Goal: Task Accomplishment & Management: Complete application form

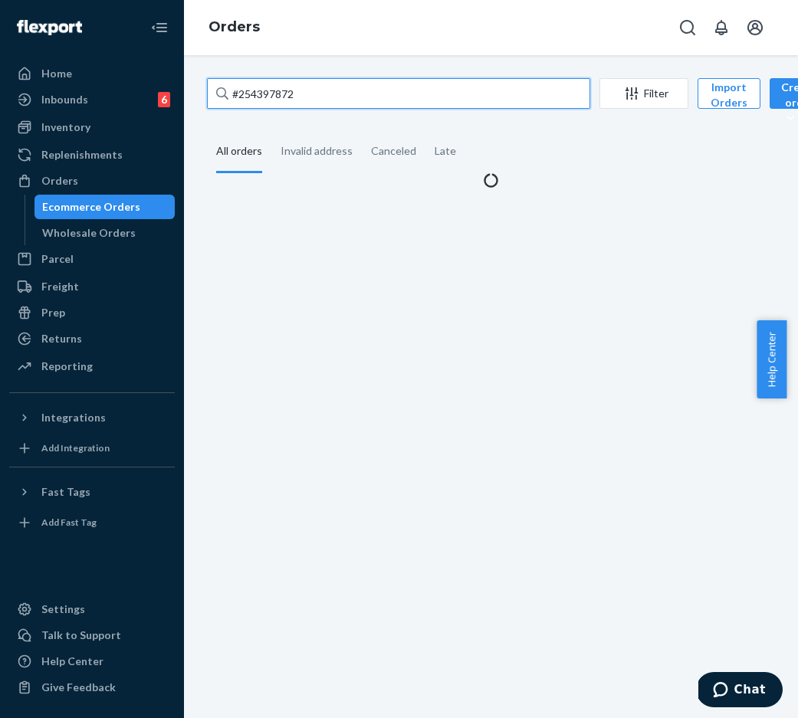
click at [351, 103] on input "#254397872" at bounding box center [398, 93] width 383 height 31
drag, startPoint x: 359, startPoint y: 99, endPoint x: 228, endPoint y: 93, distance: 132.0
click at [228, 93] on div "#254409974" at bounding box center [398, 93] width 383 height 31
click at [228, 93] on input "#254409974" at bounding box center [398, 93] width 383 height 31
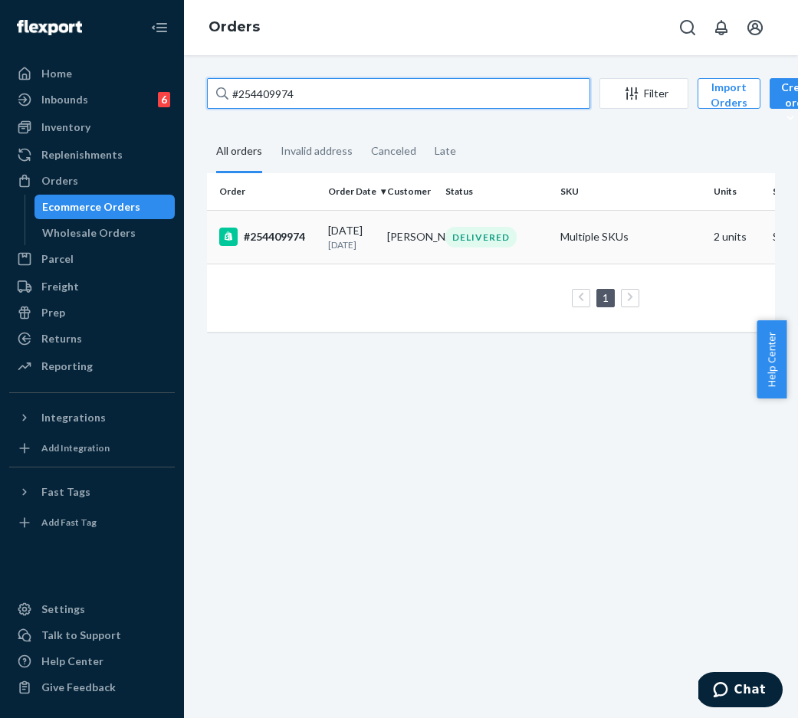
type input "#254409974"
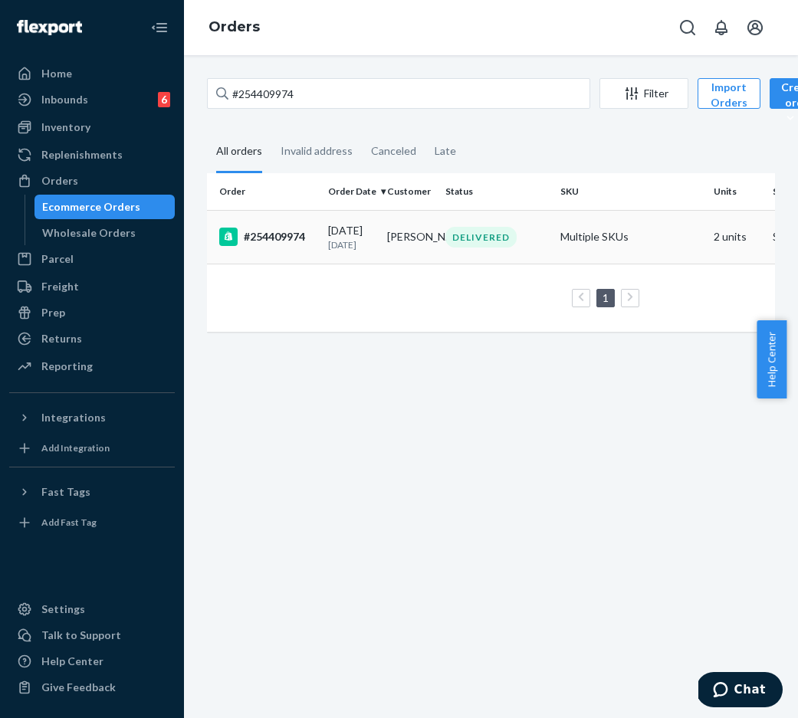
click at [287, 245] on div "#254409974" at bounding box center [267, 237] width 97 height 18
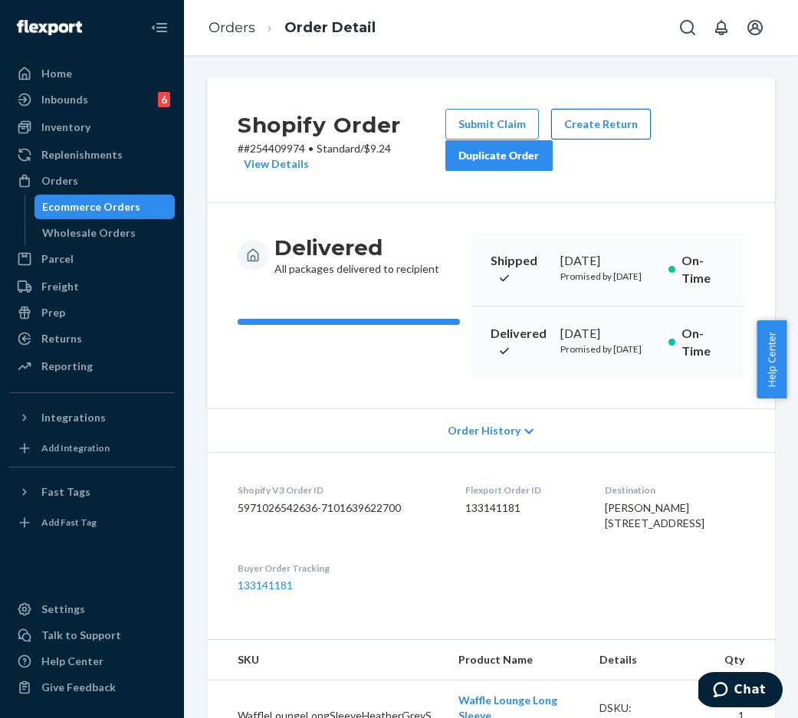
click at [573, 132] on button "Create Return" at bounding box center [601, 124] width 100 height 31
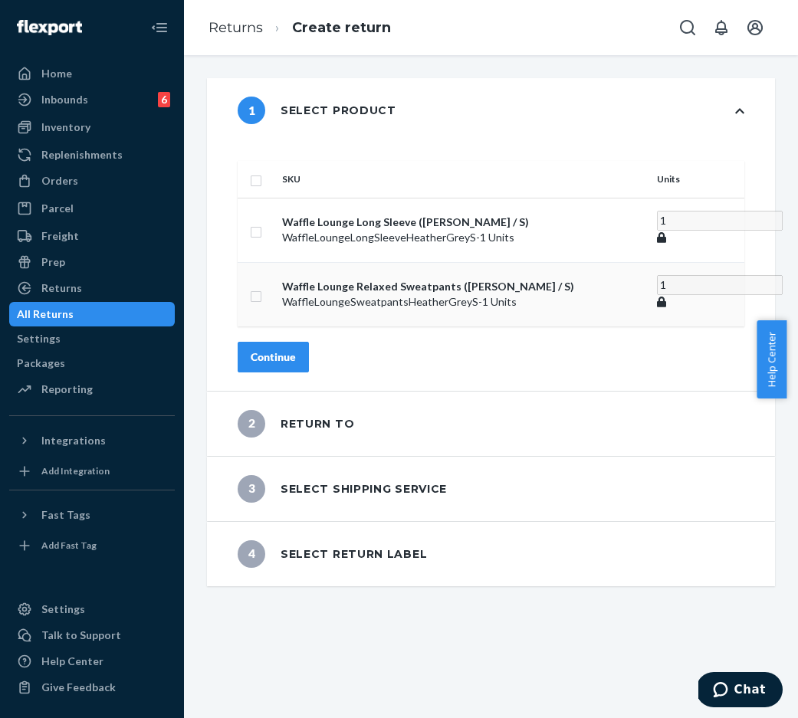
click at [262, 297] on input "checkbox" at bounding box center [256, 295] width 12 height 16
checkbox input "true"
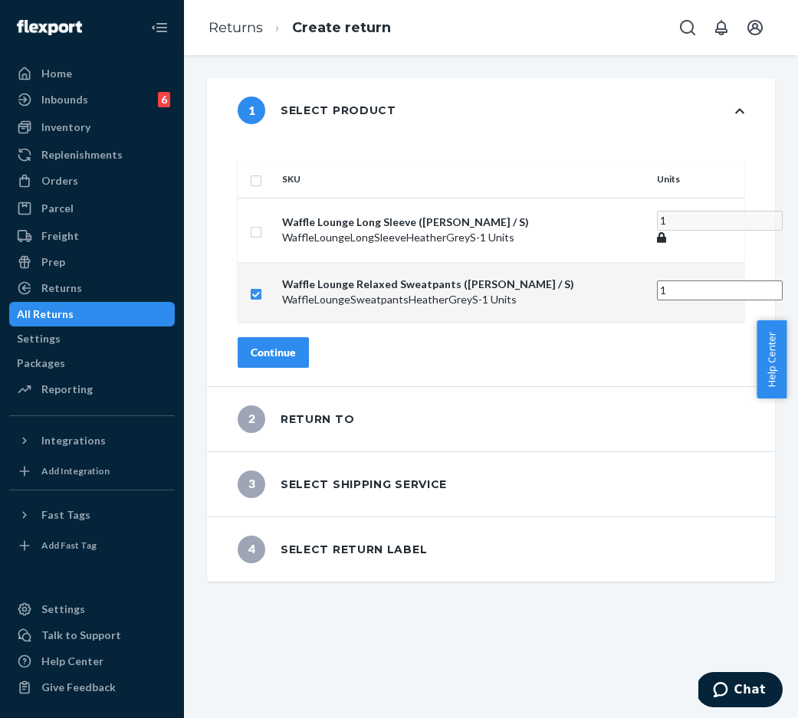
click at [296, 360] on div "Continue" at bounding box center [273, 352] width 45 height 15
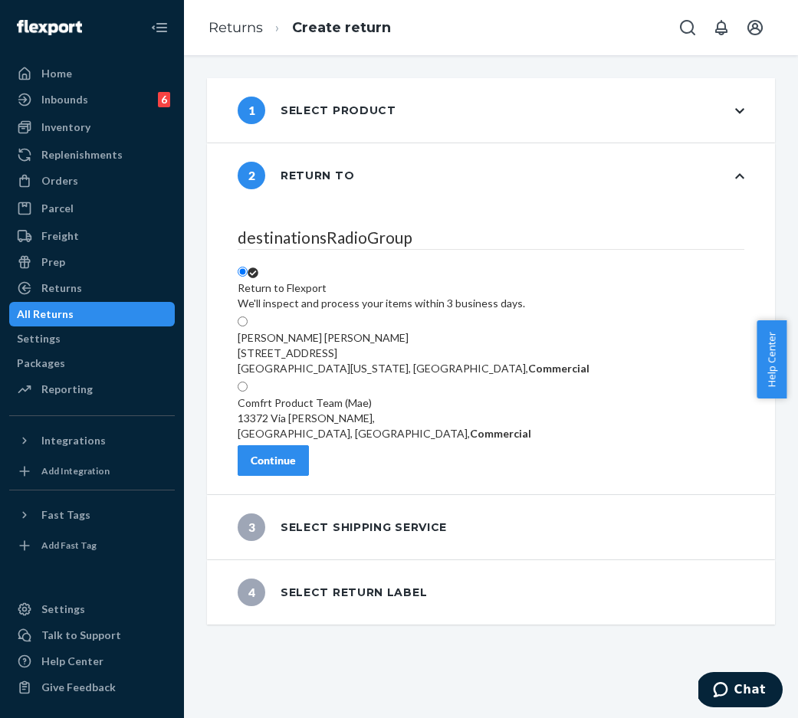
click at [296, 467] on div "Continue" at bounding box center [273, 460] width 45 height 15
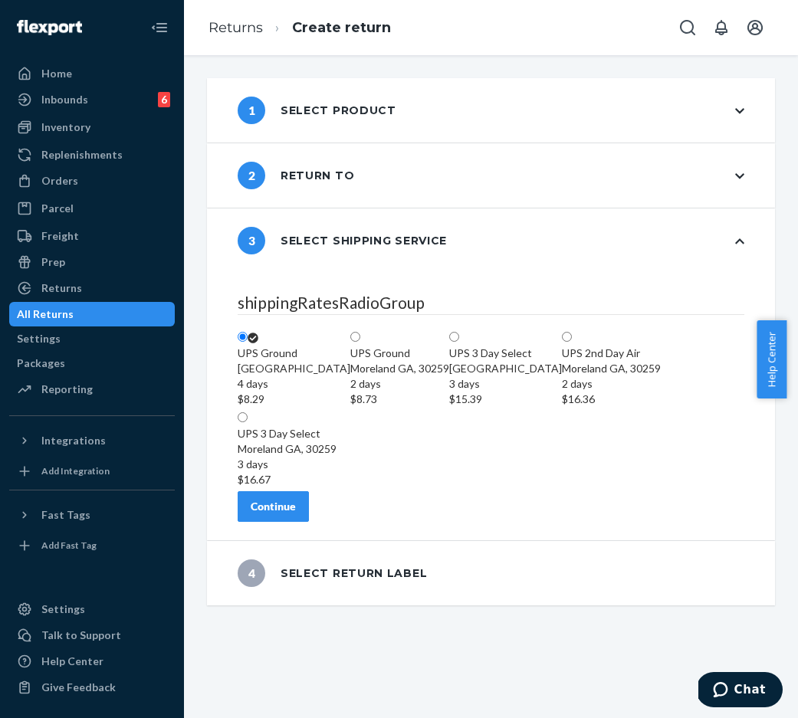
scroll to position [9, 0]
click at [309, 522] on button "Continue" at bounding box center [273, 506] width 71 height 31
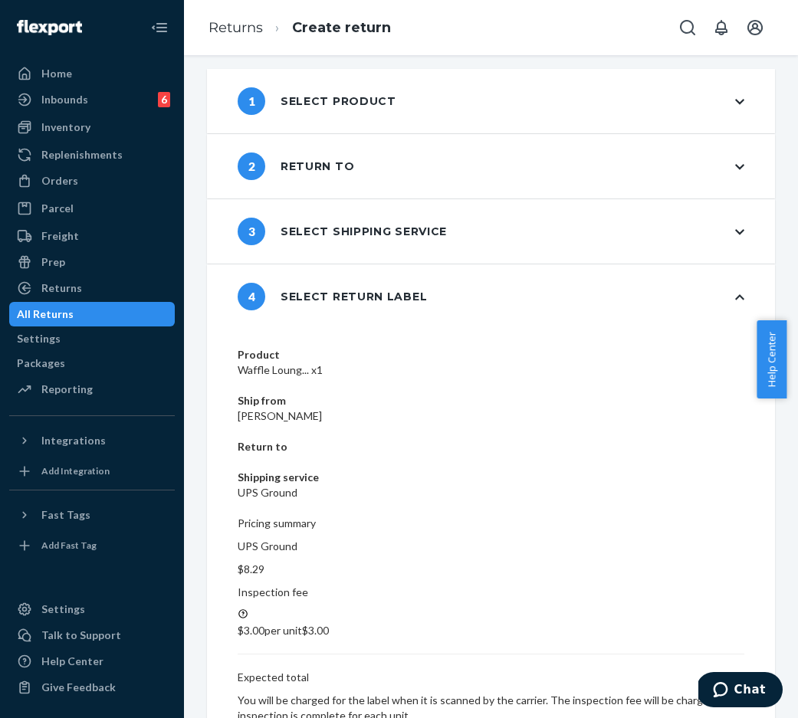
scroll to position [0, 0]
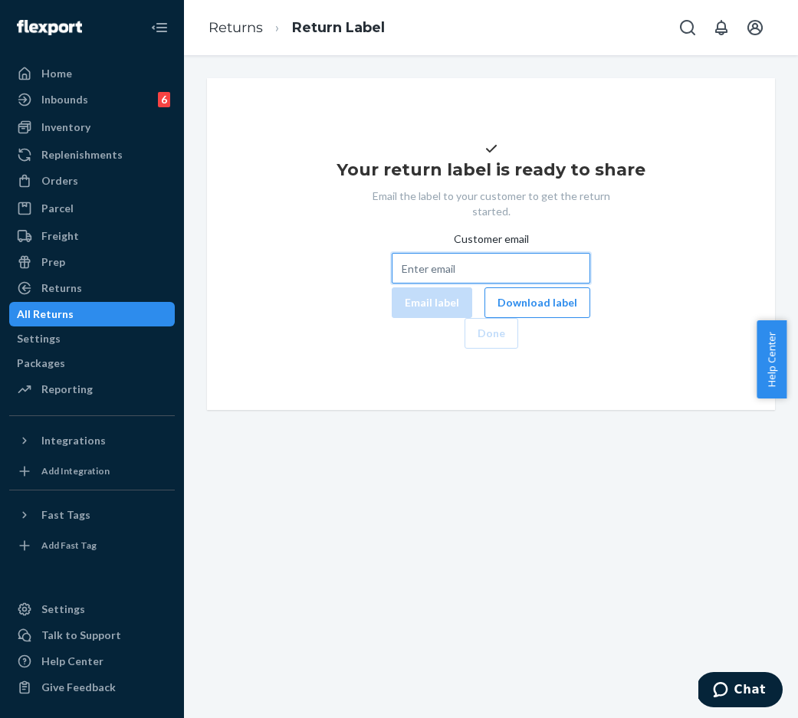
click at [399, 284] on input "Customer email" at bounding box center [491, 268] width 198 height 31
paste input "robby.munoz1@gmail.com"
type input "robby.munoz1@gmail.com"
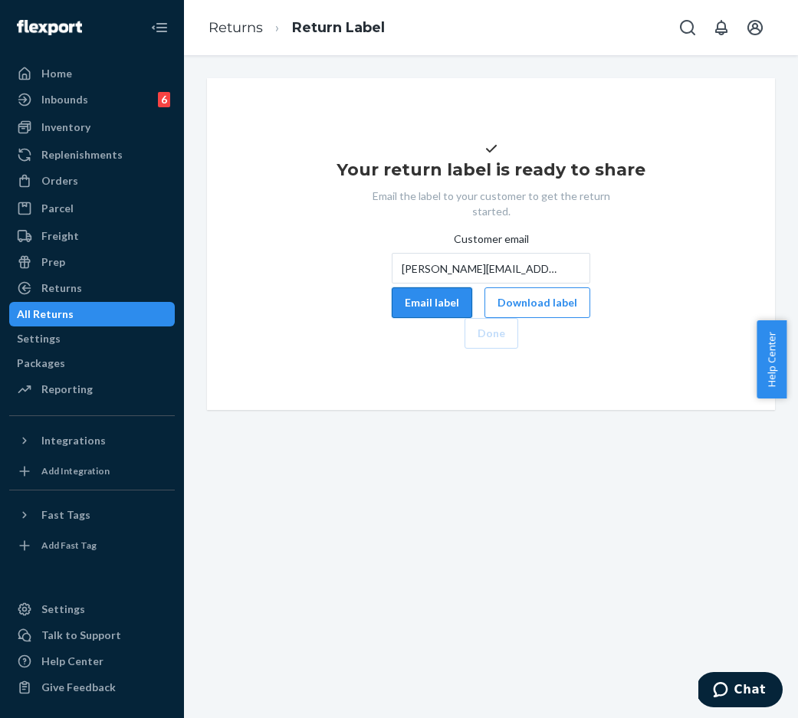
click at [392, 318] on button "Email label" at bounding box center [432, 302] width 80 height 31
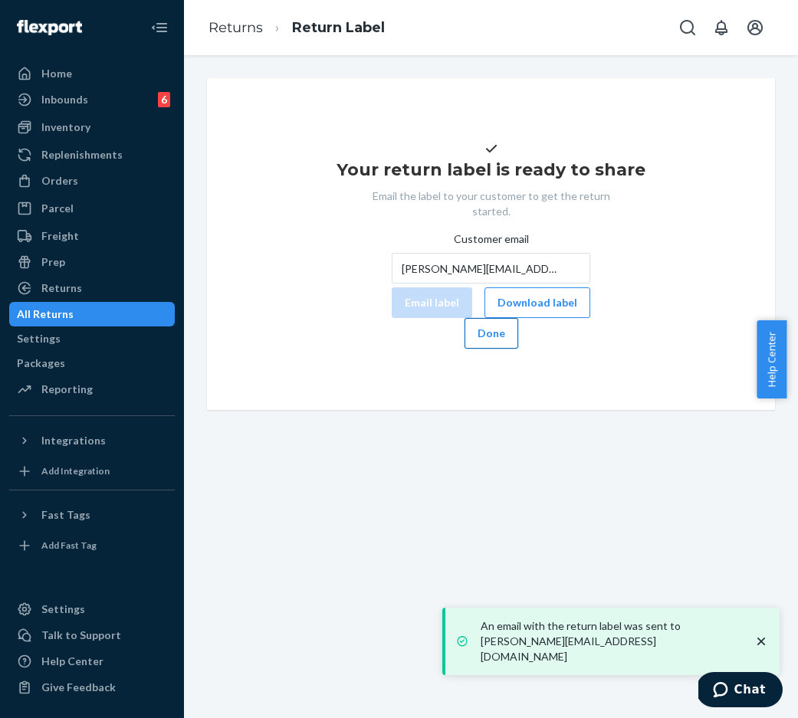
click at [518, 349] on button "Done" at bounding box center [491, 333] width 54 height 31
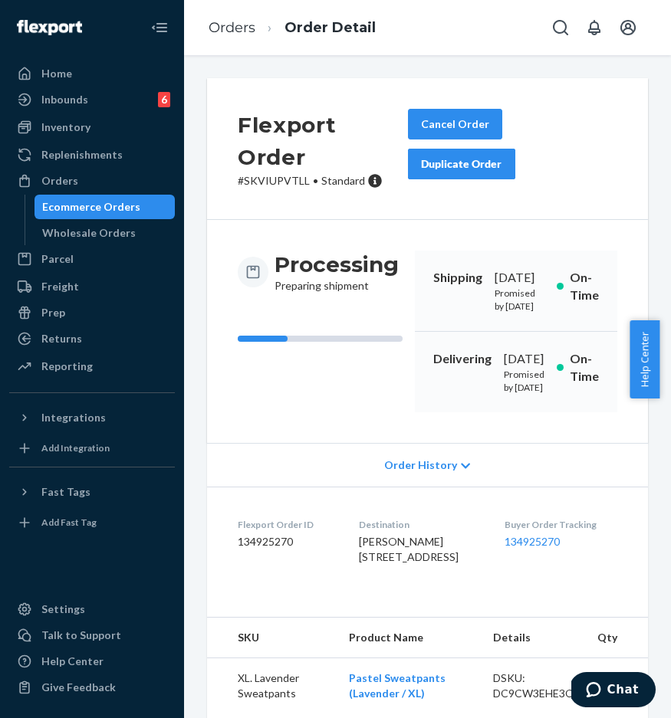
scroll to position [148, 0]
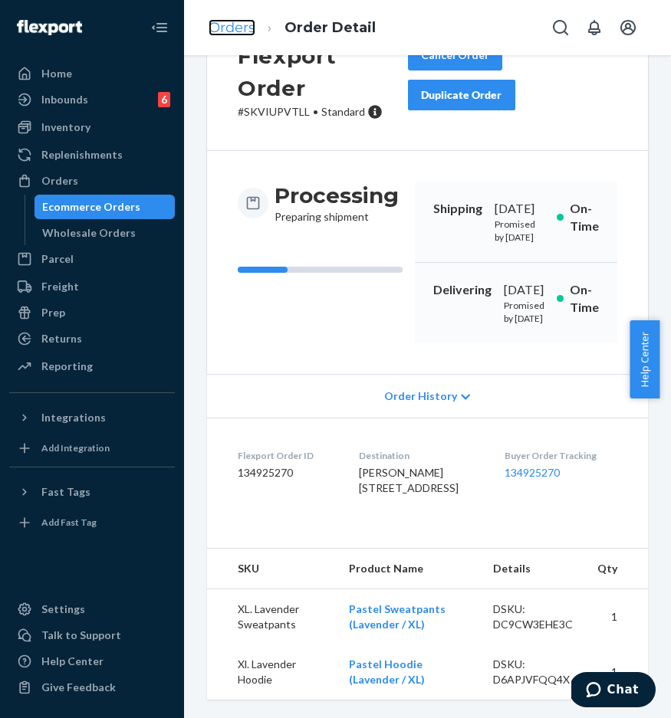
click at [231, 30] on link "Orders" at bounding box center [231, 27] width 47 height 17
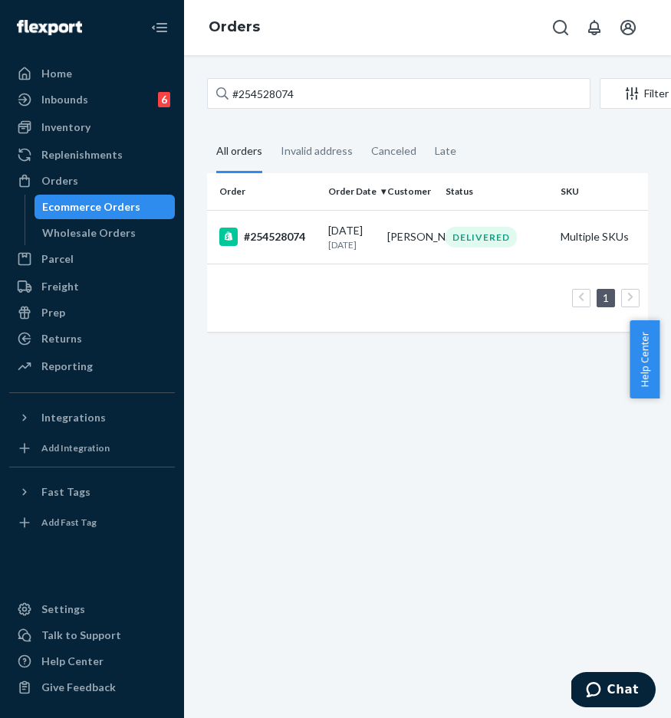
drag, startPoint x: 339, startPoint y: 127, endPoint x: 369, endPoint y: 100, distance: 39.6
click at [339, 127] on div "#254528074 Filter Import Orders Create order Ecommerce order Removal order All …" at bounding box center [427, 212] width 464 height 269
drag, startPoint x: 376, startPoint y: 94, endPoint x: 216, endPoint y: 88, distance: 159.5
click at [216, 88] on div "#254528074" at bounding box center [398, 93] width 383 height 31
paste input "49466"
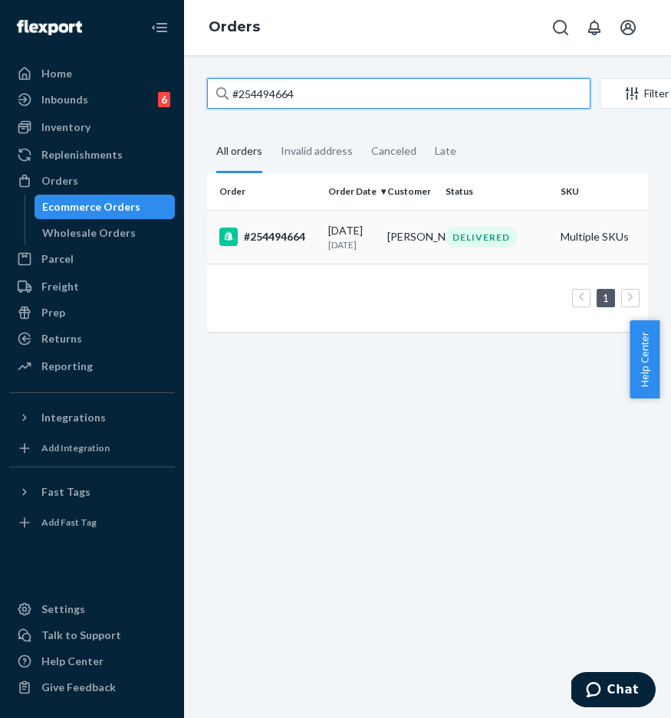
type input "#254494664"
click at [276, 240] on div "#254494664" at bounding box center [267, 237] width 97 height 18
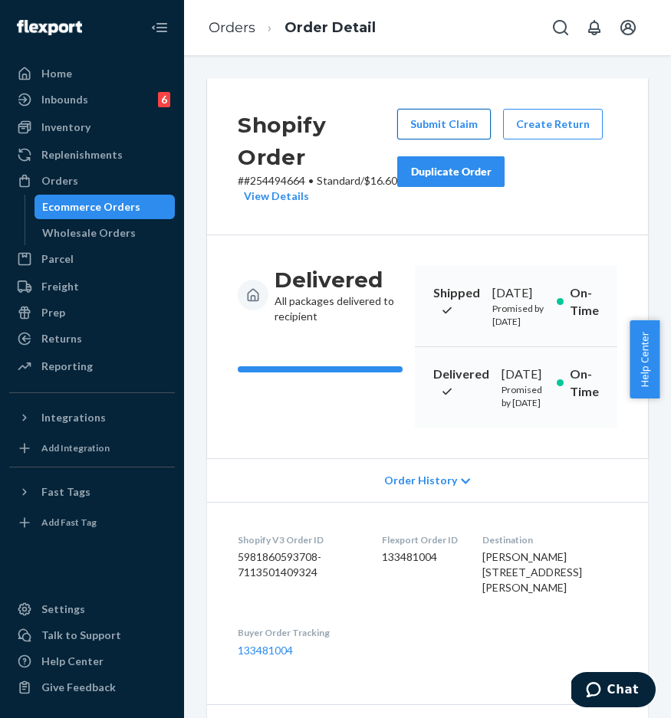
click at [432, 133] on button "Submit Claim" at bounding box center [443, 124] width 93 height 31
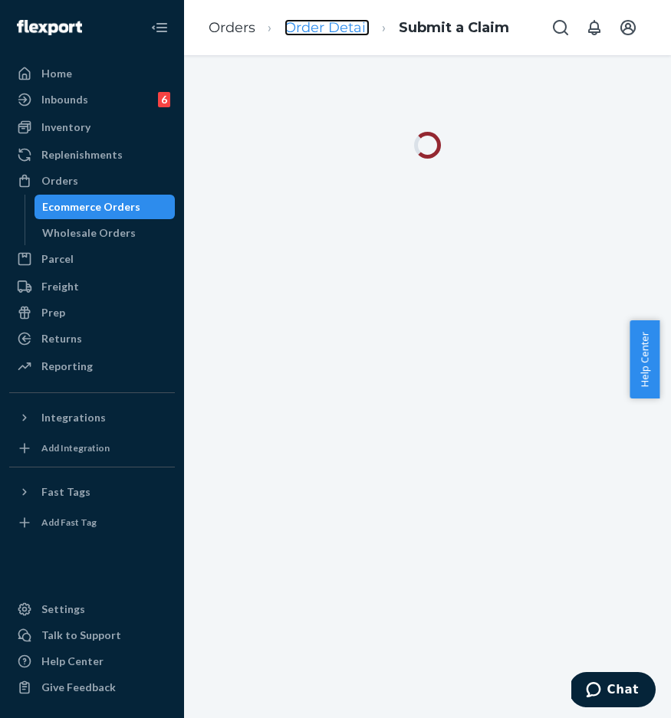
click at [325, 21] on link "Order Detail" at bounding box center [326, 27] width 85 height 17
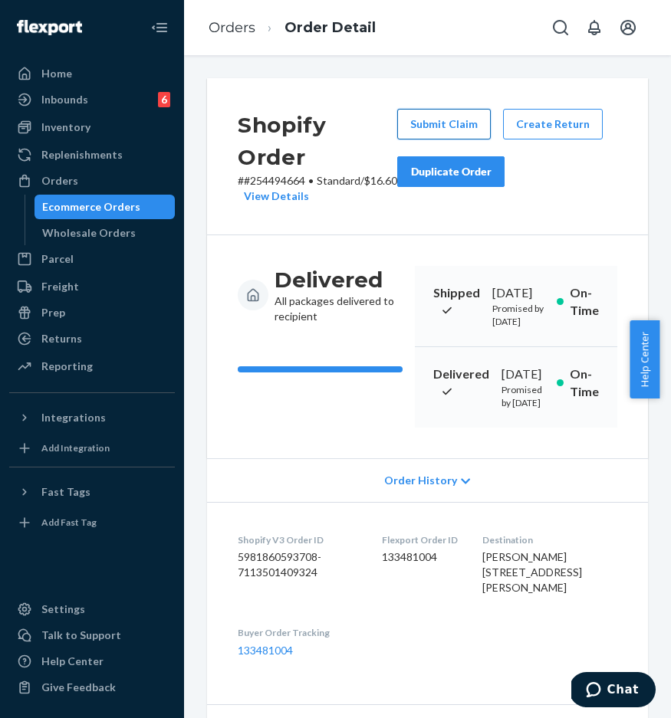
click at [447, 122] on button "Submit Claim" at bounding box center [443, 124] width 93 height 31
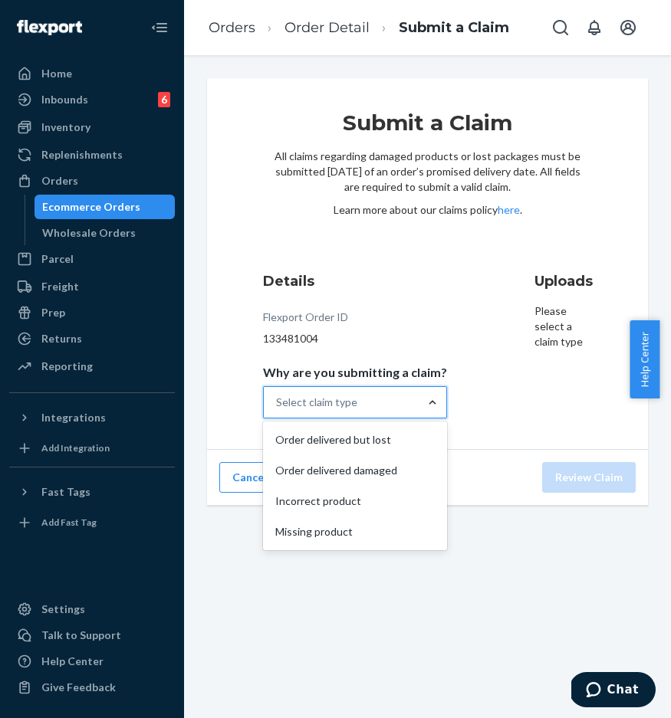
click at [418, 403] on div at bounding box center [432, 402] width 28 height 15
click at [277, 403] on input "Why are you submitting a claim? option Order delivered but lost focused, 1 of 4…" at bounding box center [277, 402] width 2 height 15
click at [391, 453] on div "Order delivered but lost" at bounding box center [355, 440] width 178 height 31
click at [277, 410] on input "Why are you submitting a claim? option Order delivered but lost focused, 0 of 4…" at bounding box center [277, 402] width 2 height 15
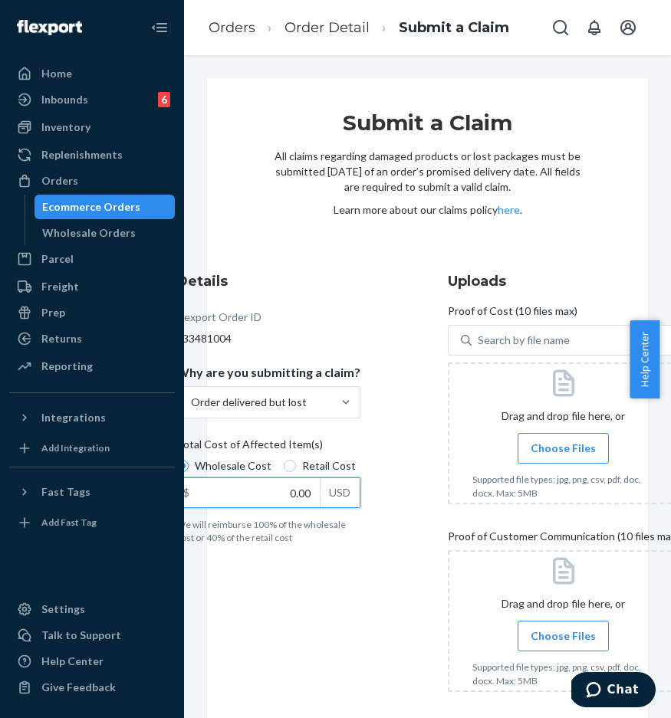
drag, startPoint x: 271, startPoint y: 500, endPoint x: 312, endPoint y: 498, distance: 40.6
click at [312, 498] on div "$ 0.00 USD" at bounding box center [268, 492] width 184 height 31
click at [312, 498] on input "0.00" at bounding box center [248, 492] width 143 height 29
click at [263, 489] on input "0.00" at bounding box center [248, 492] width 143 height 29
drag, startPoint x: 264, startPoint y: 493, endPoint x: 328, endPoint y: 490, distance: 63.6
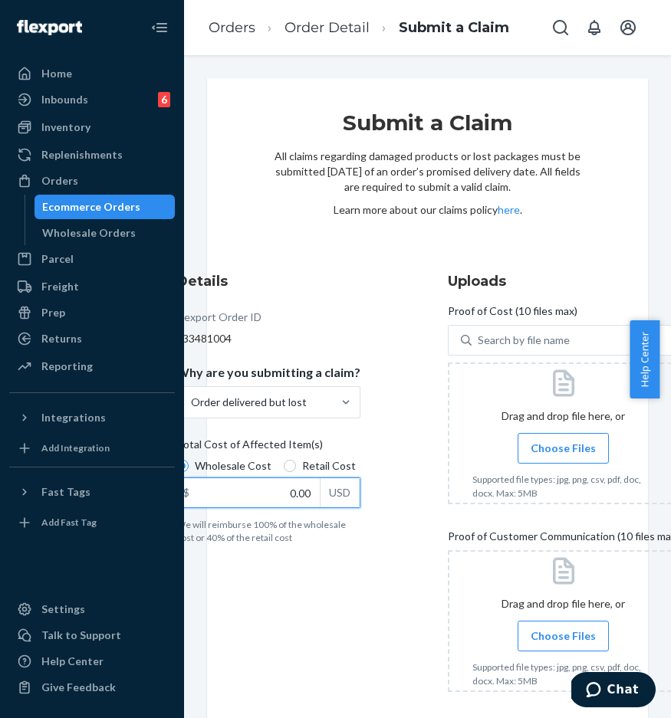
click at [327, 494] on div "$ 0.00 USD" at bounding box center [268, 492] width 184 height 31
type input "128.00"
click at [397, 517] on div "Details Flexport Order ID 133481004 Why are you submitting a claim? Order deliv…" at bounding box center [427, 487] width 503 height 433
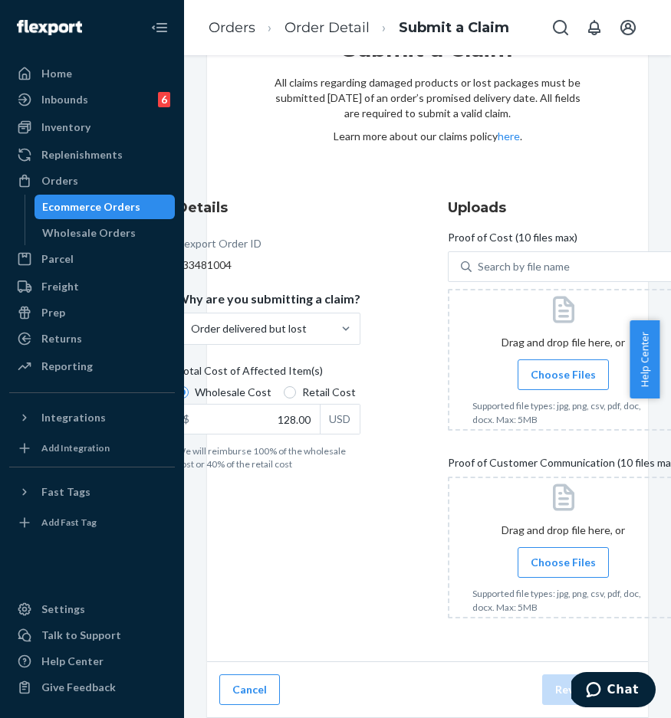
scroll to position [85, 0]
click at [568, 555] on span "Choose Files" at bounding box center [562, 562] width 65 height 15
click at [563, 554] on input "Choose Files" at bounding box center [563, 562] width 1 height 17
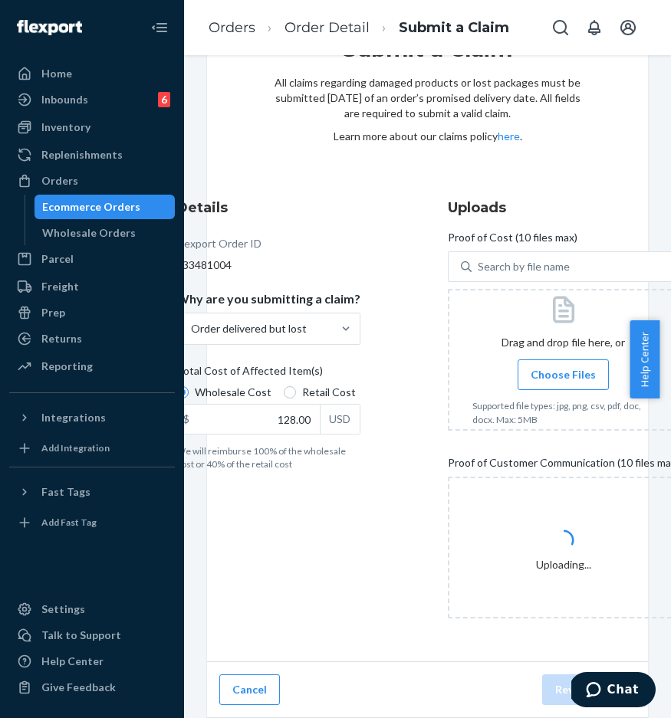
click at [556, 367] on span "Choose Files" at bounding box center [562, 374] width 65 height 15
click at [563, 366] on input "Choose Files" at bounding box center [563, 374] width 1 height 17
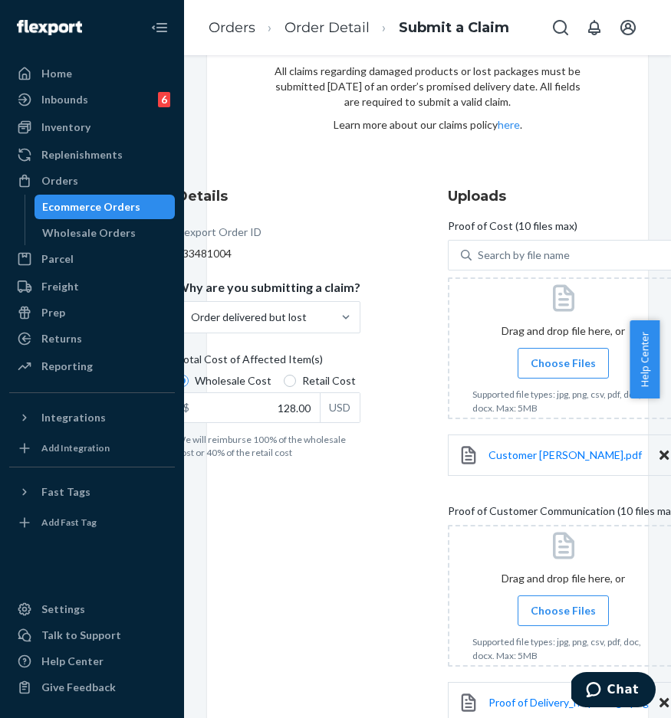
scroll to position [214, 0]
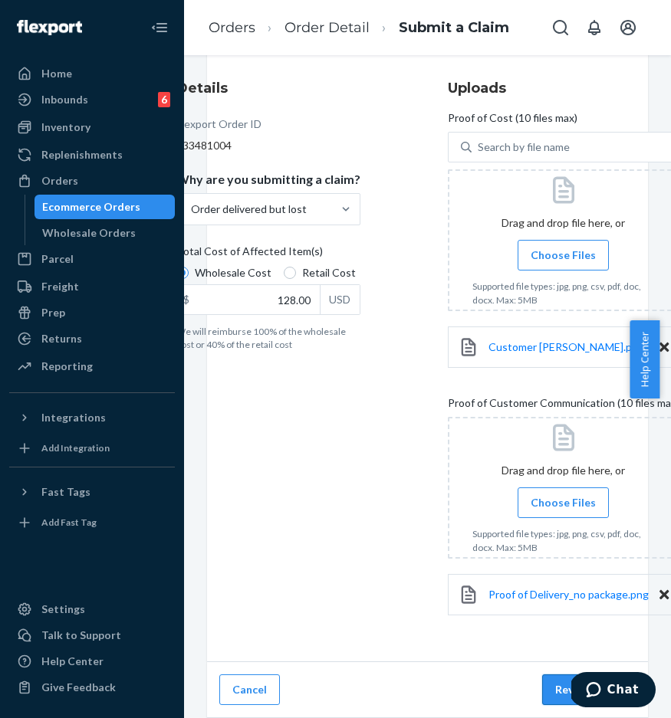
click at [544, 676] on button "Review Claim" at bounding box center [588, 689] width 93 height 31
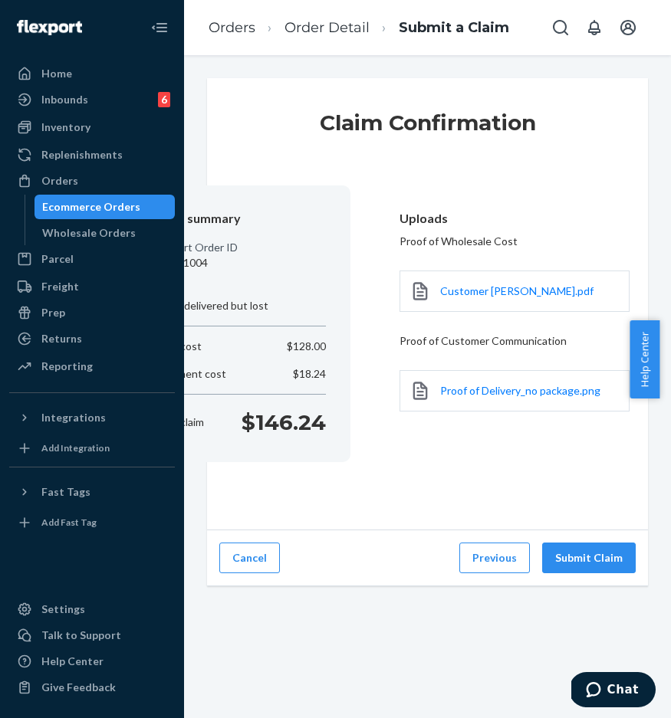
scroll to position [0, 0]
click at [588, 564] on button "Submit Claim" at bounding box center [588, 558] width 93 height 31
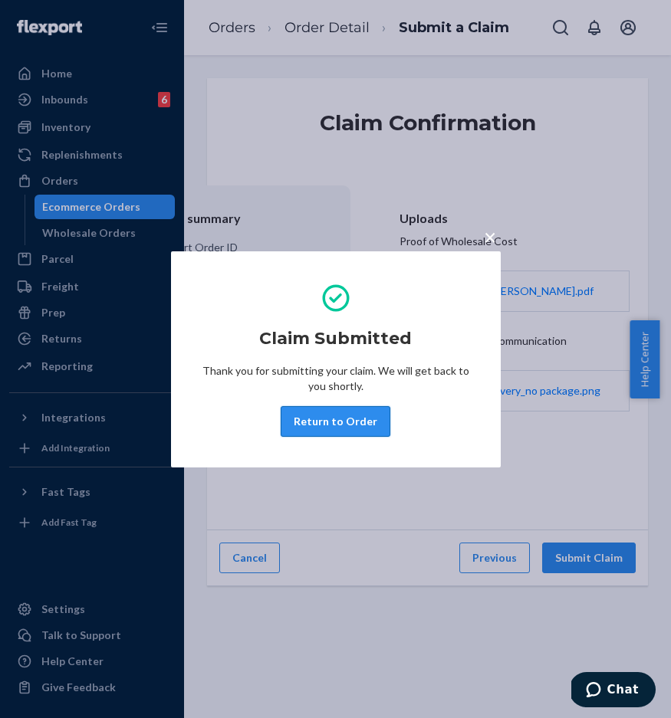
click at [371, 427] on button "Return to Order" at bounding box center [335, 421] width 110 height 31
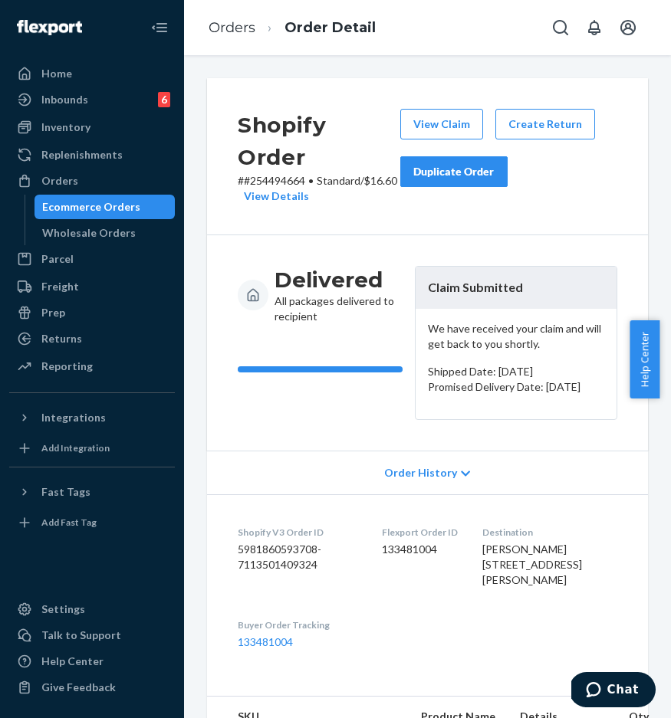
click at [505, 251] on div "Delivered All packages delivered to recipient Claim Submitted We have received …" at bounding box center [427, 342] width 441 height 215
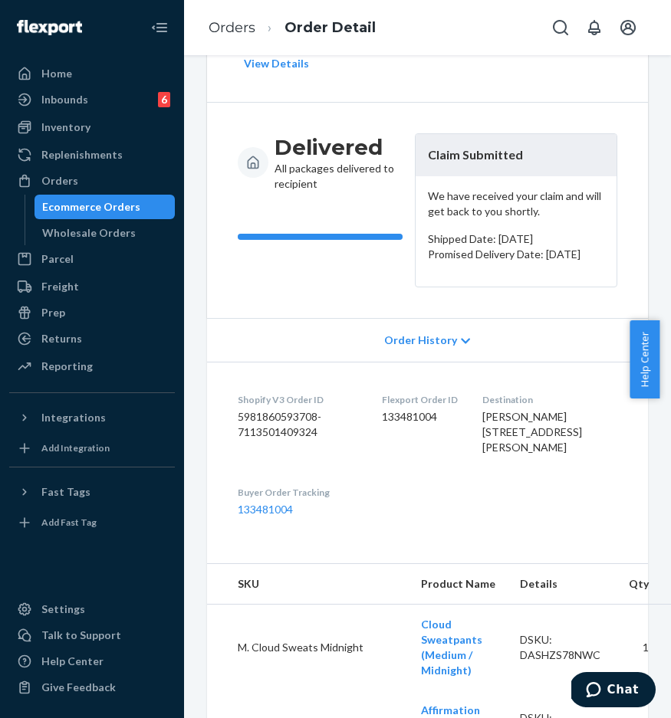
scroll to position [134, 0]
